Goal: Information Seeking & Learning: Check status

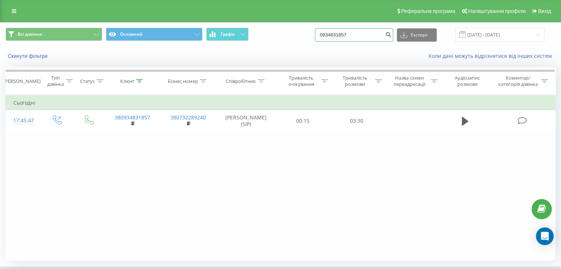
drag, startPoint x: 368, startPoint y: 35, endPoint x: 320, endPoint y: 31, distance: 47.7
click at [320, 31] on div "Всі дзвінки Основний Графік 0934831857 Експорт .csv .xls .xlsx [DATE] - [DATE]" at bounding box center [281, 35] width 550 height 14
paste input "503173743"
type input "0503173743"
click at [391, 35] on icon "submit" at bounding box center [388, 33] width 6 height 4
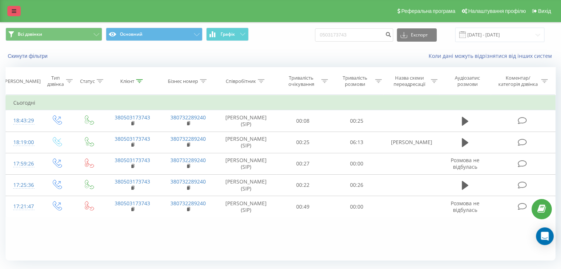
click at [12, 9] on icon at bounding box center [14, 10] width 4 height 5
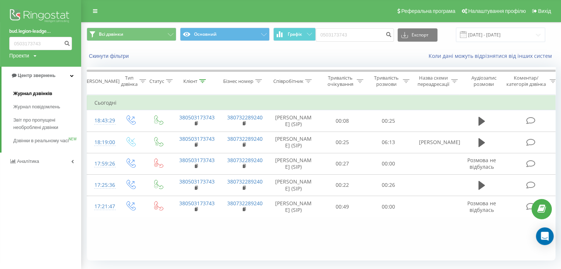
click at [23, 95] on span "Журнал дзвінків" at bounding box center [32, 93] width 39 height 7
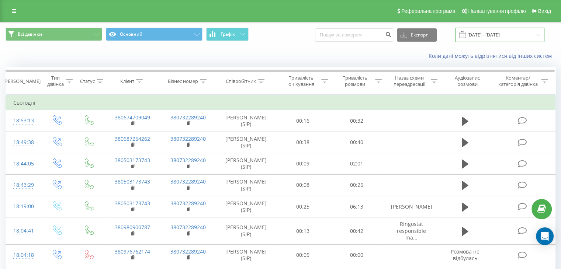
click at [498, 32] on input "19.07.2025 - 19.08.2025" at bounding box center [499, 35] width 89 height 14
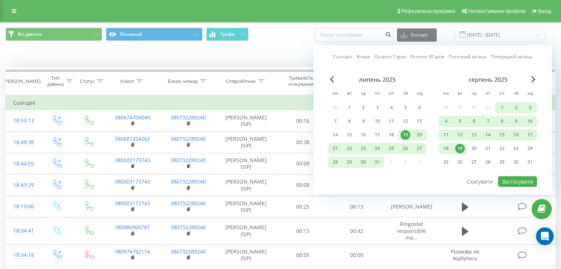
click at [457, 146] on div "19" at bounding box center [460, 149] width 10 height 10
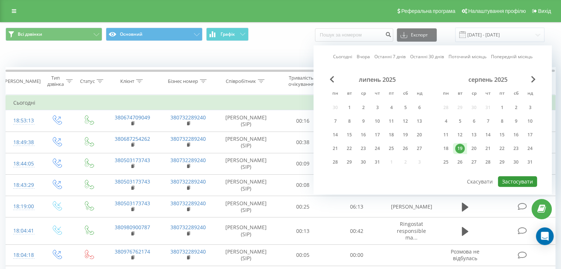
click at [511, 177] on button "Застосувати" at bounding box center [517, 181] width 39 height 11
type input "19.08.2025 - 19.08.2025"
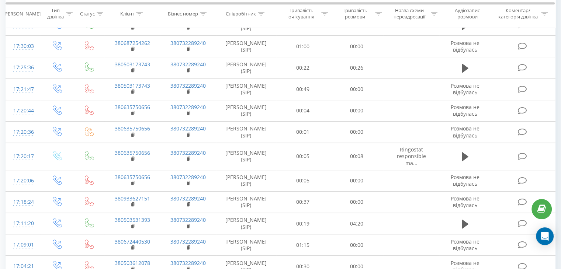
scroll to position [415, 0]
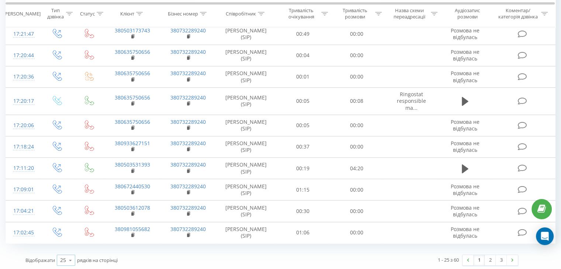
click at [65, 258] on icon at bounding box center [70, 260] width 11 height 14
click at [66, 249] on span "100" at bounding box center [64, 249] width 9 height 7
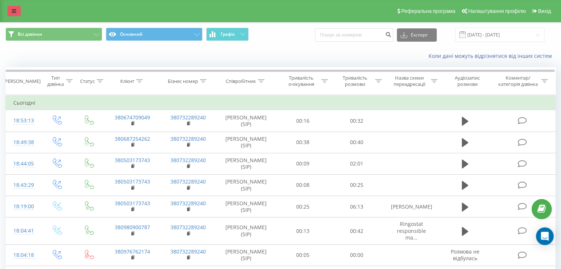
click at [11, 13] on link at bounding box center [13, 11] width 13 height 10
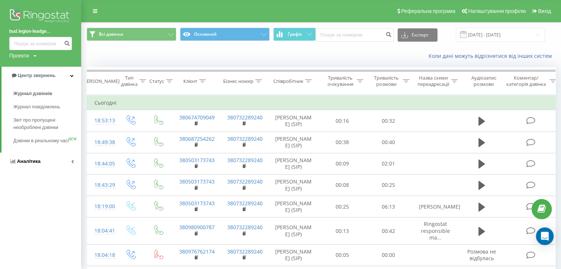
click at [16, 165] on span "Аналiтика" at bounding box center [24, 161] width 31 height 7
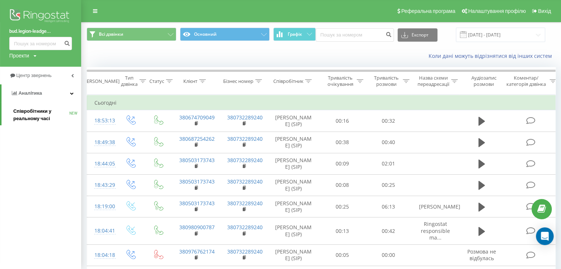
click at [37, 117] on span "Співробітники у реальному часі" at bounding box center [41, 115] width 56 height 15
